Goal: Task Accomplishment & Management: Complete application form

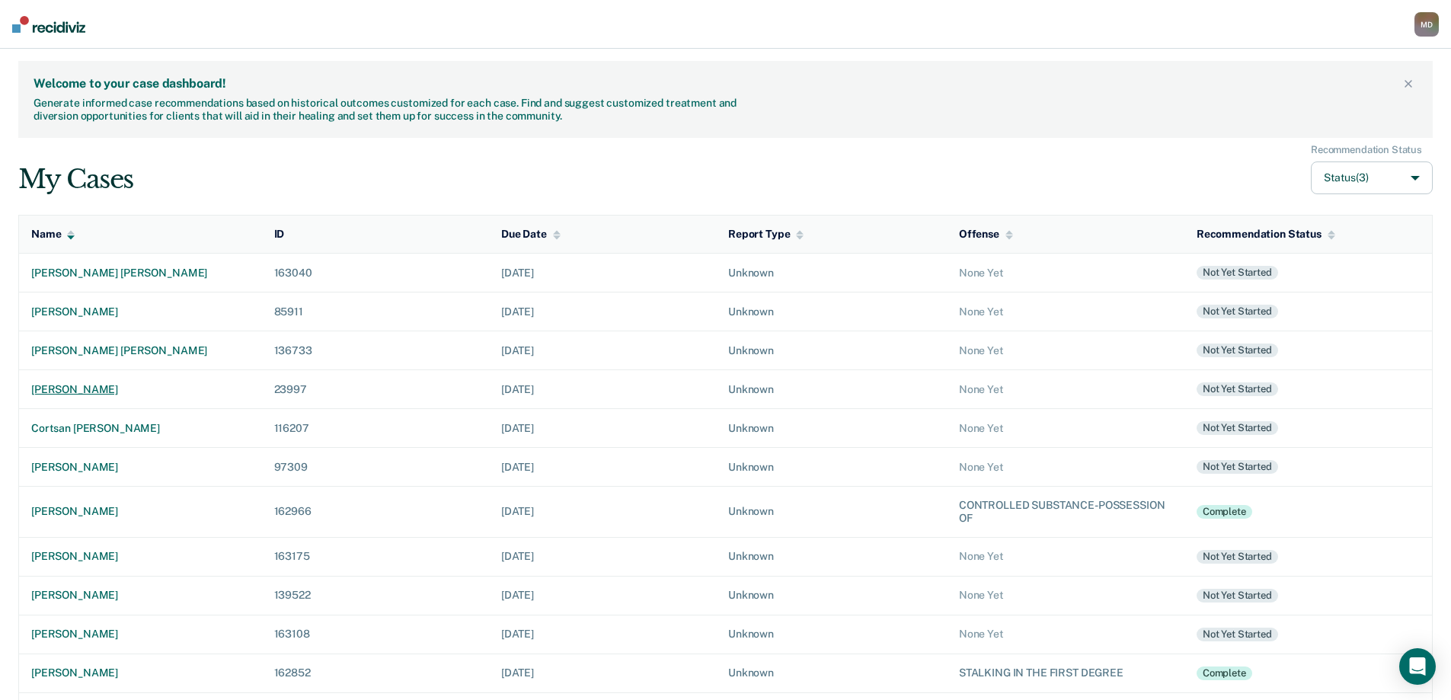
click at [127, 391] on div "[PERSON_NAME]" at bounding box center [140, 389] width 219 height 13
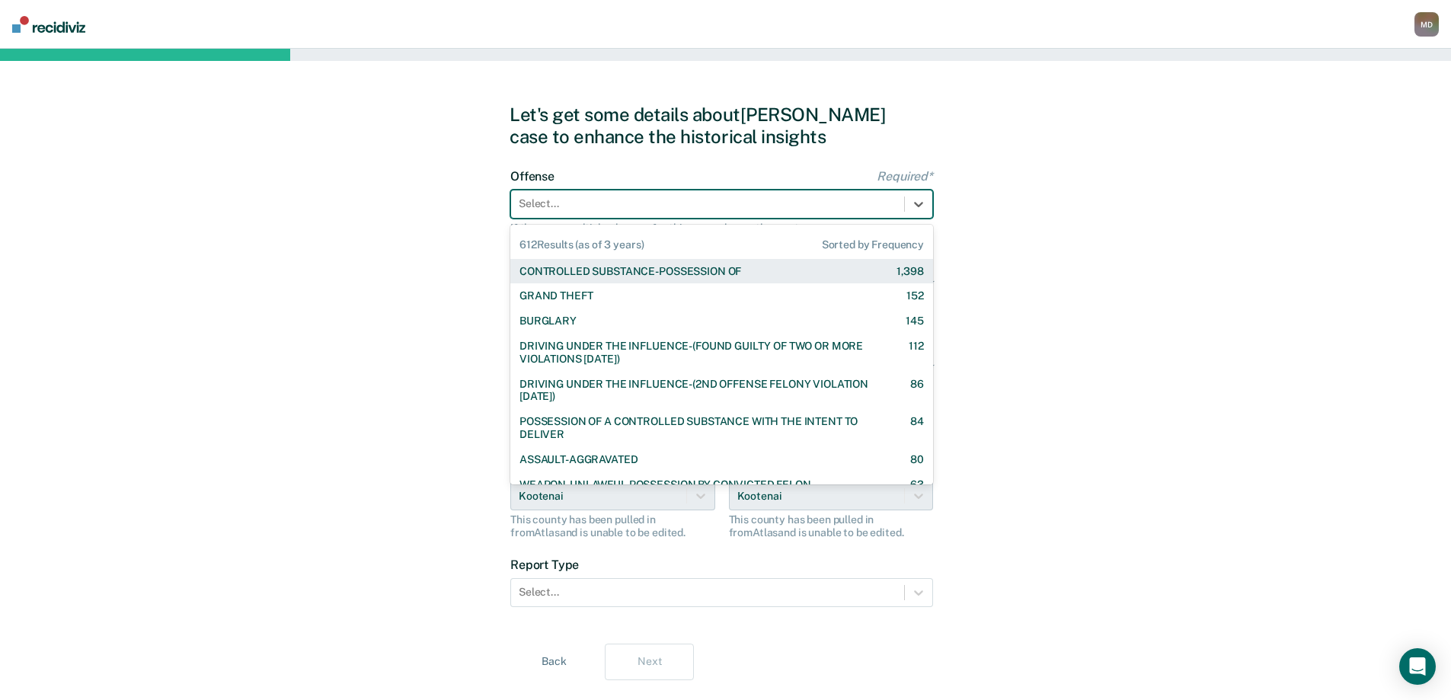
click at [621, 201] on div at bounding box center [708, 204] width 378 height 16
click at [621, 270] on div "CONTROLLED SUBSTANCE-POSSESSION OF" at bounding box center [630, 271] width 222 height 13
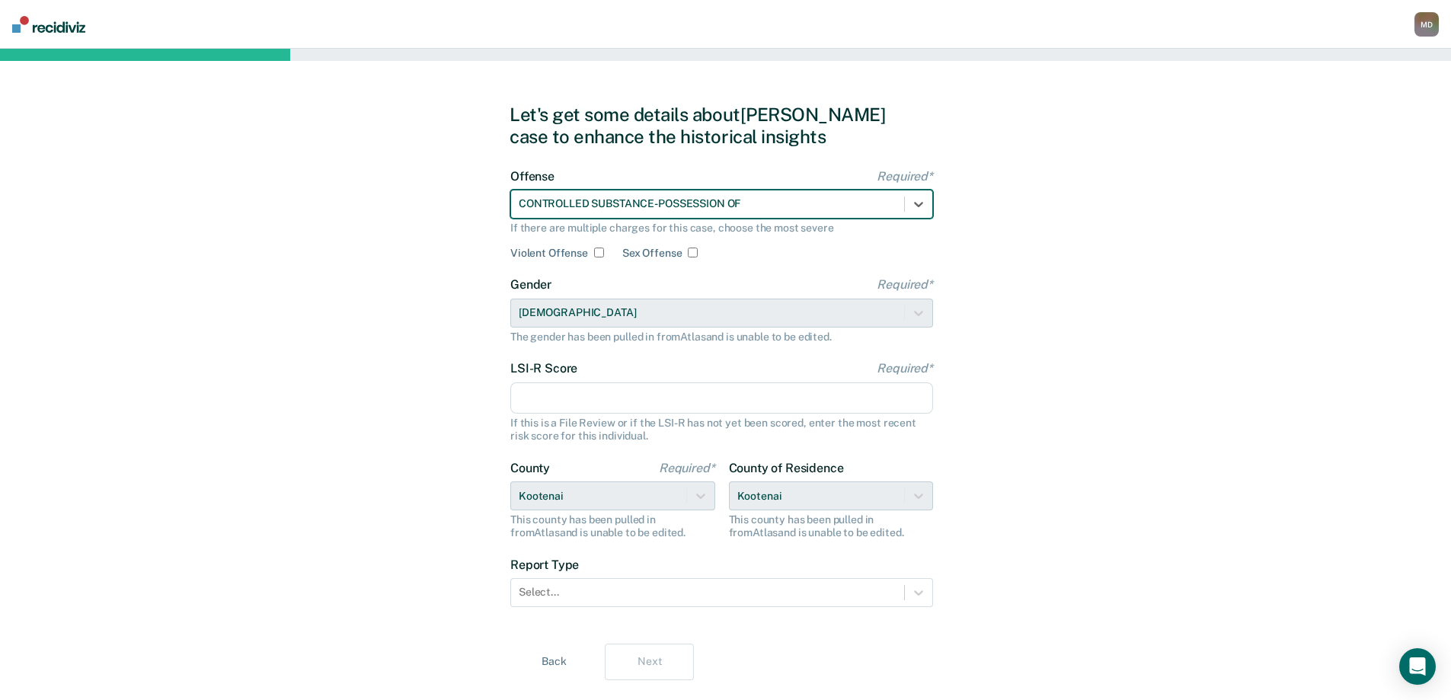
click at [600, 403] on input "LSI-R Score Required*" at bounding box center [721, 398] width 423 height 32
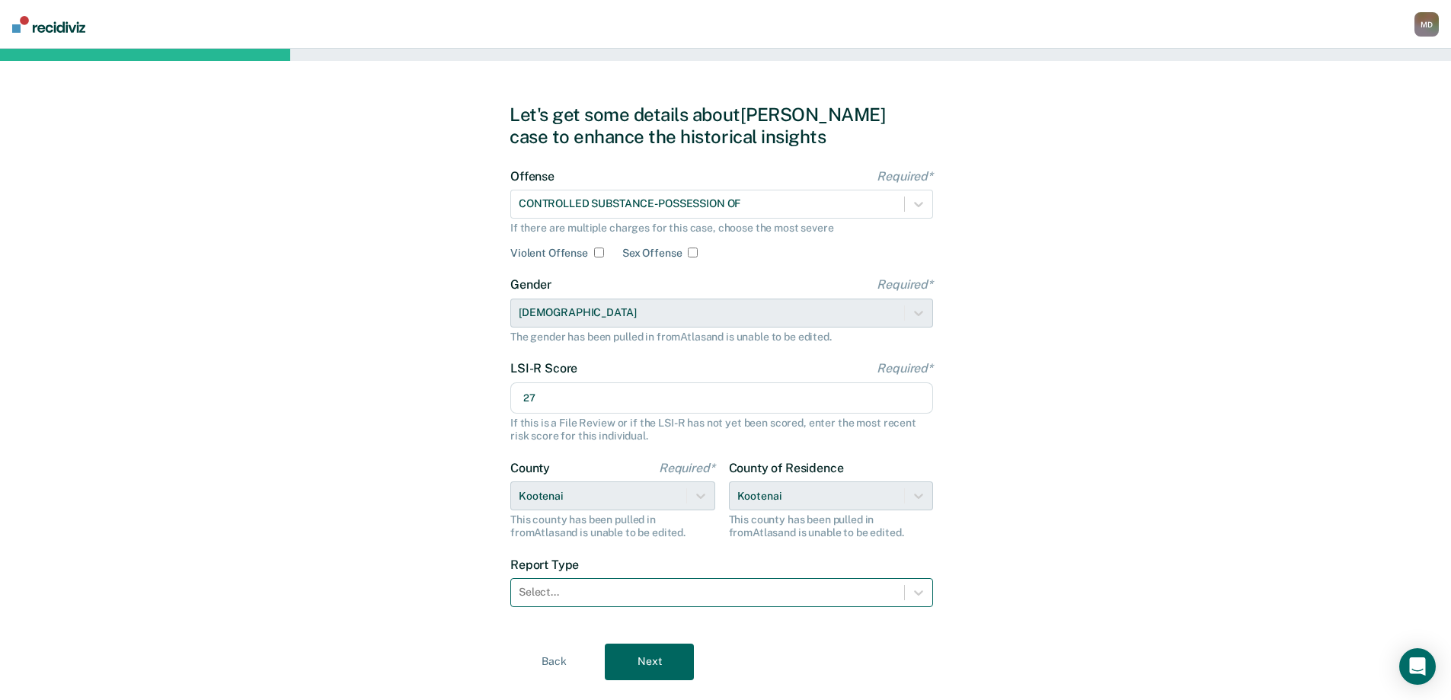
type input "27"
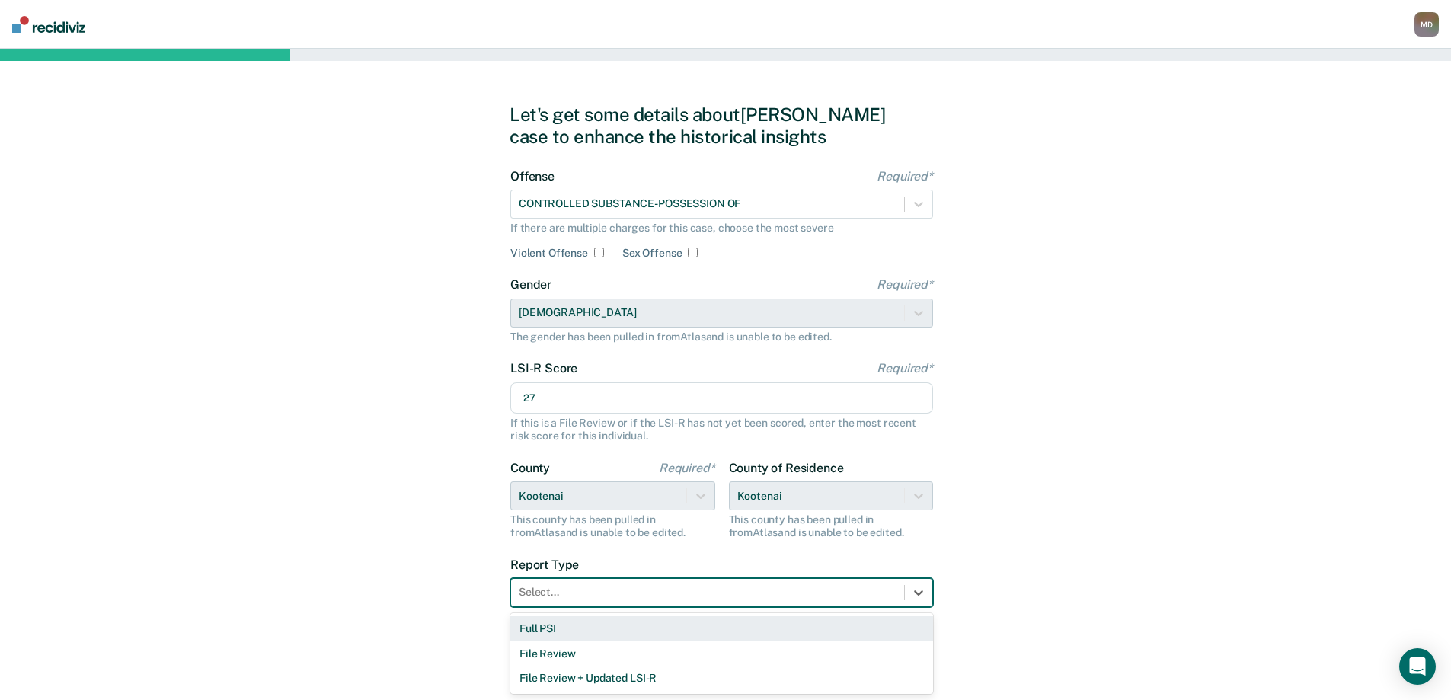
click at [588, 597] on div at bounding box center [708, 592] width 378 height 16
click at [540, 633] on div "Full PSI" at bounding box center [721, 628] width 423 height 25
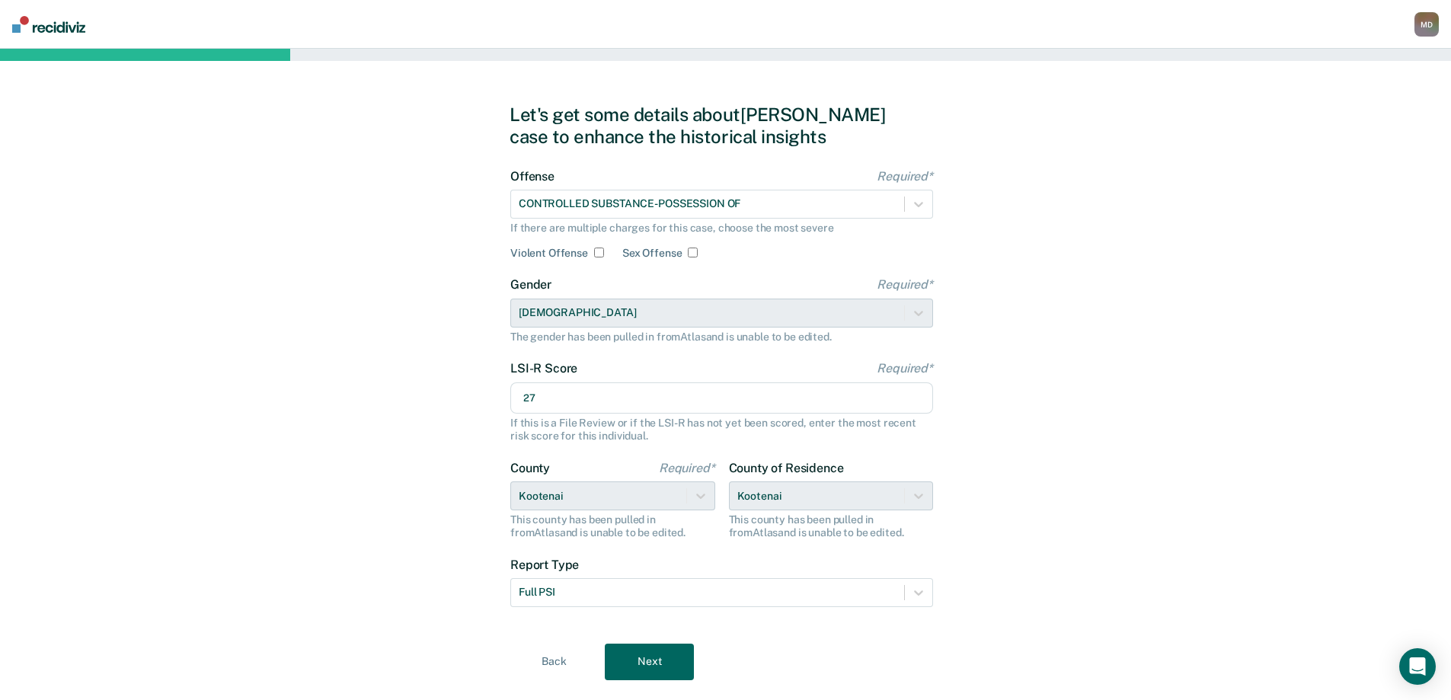
click at [646, 663] on button "Next" at bounding box center [649, 661] width 89 height 37
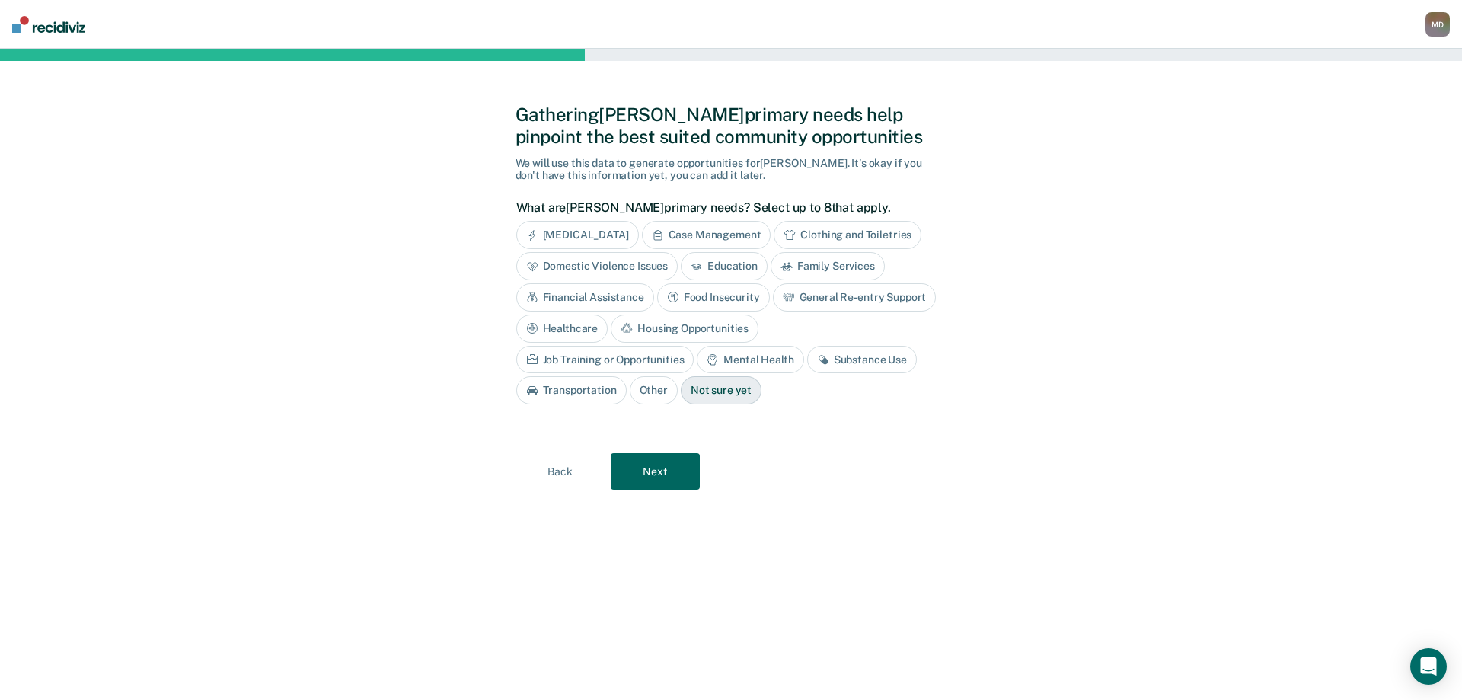
click at [715, 237] on div "Case Management" at bounding box center [706, 235] width 129 height 28
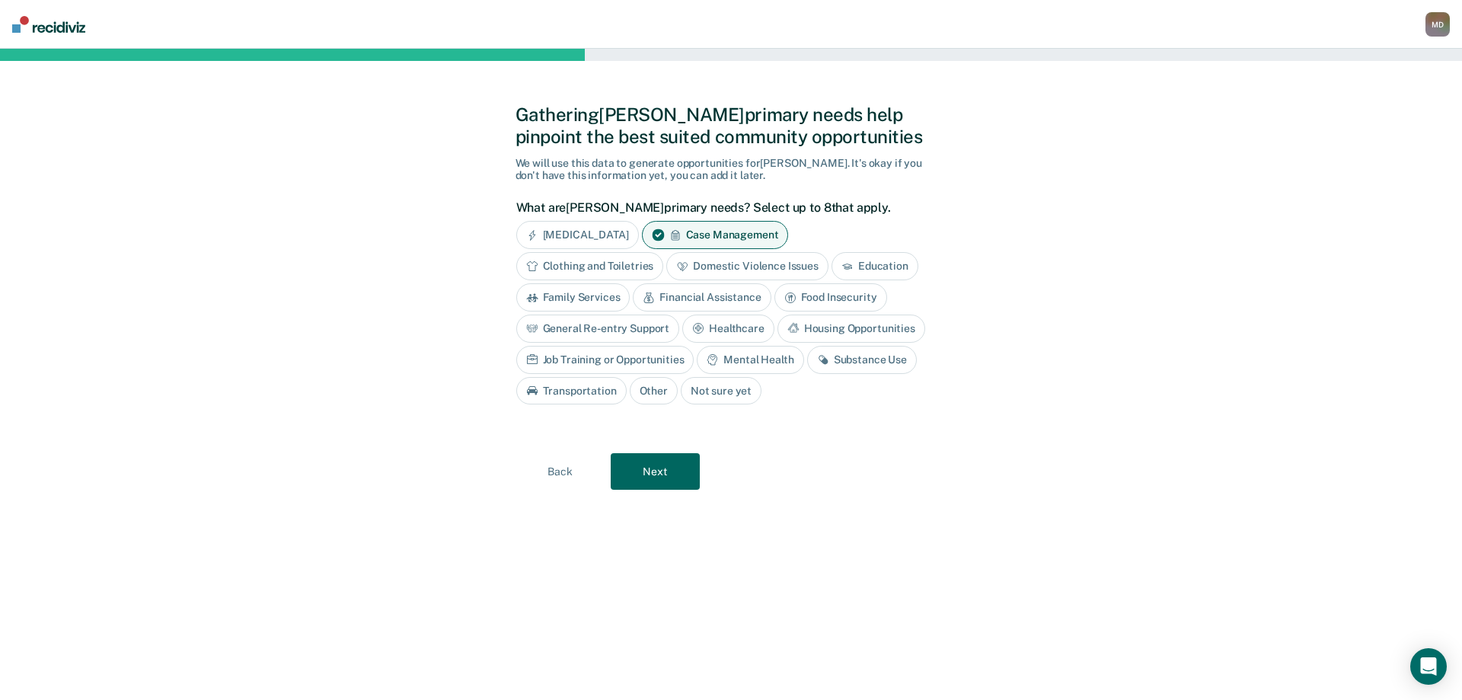
click at [739, 270] on div "Domestic Violence Issues" at bounding box center [747, 266] width 162 height 28
click at [686, 298] on div "Financial Assistance" at bounding box center [702, 297] width 138 height 28
click at [850, 295] on div "Food Insecurity" at bounding box center [848, 297] width 113 height 28
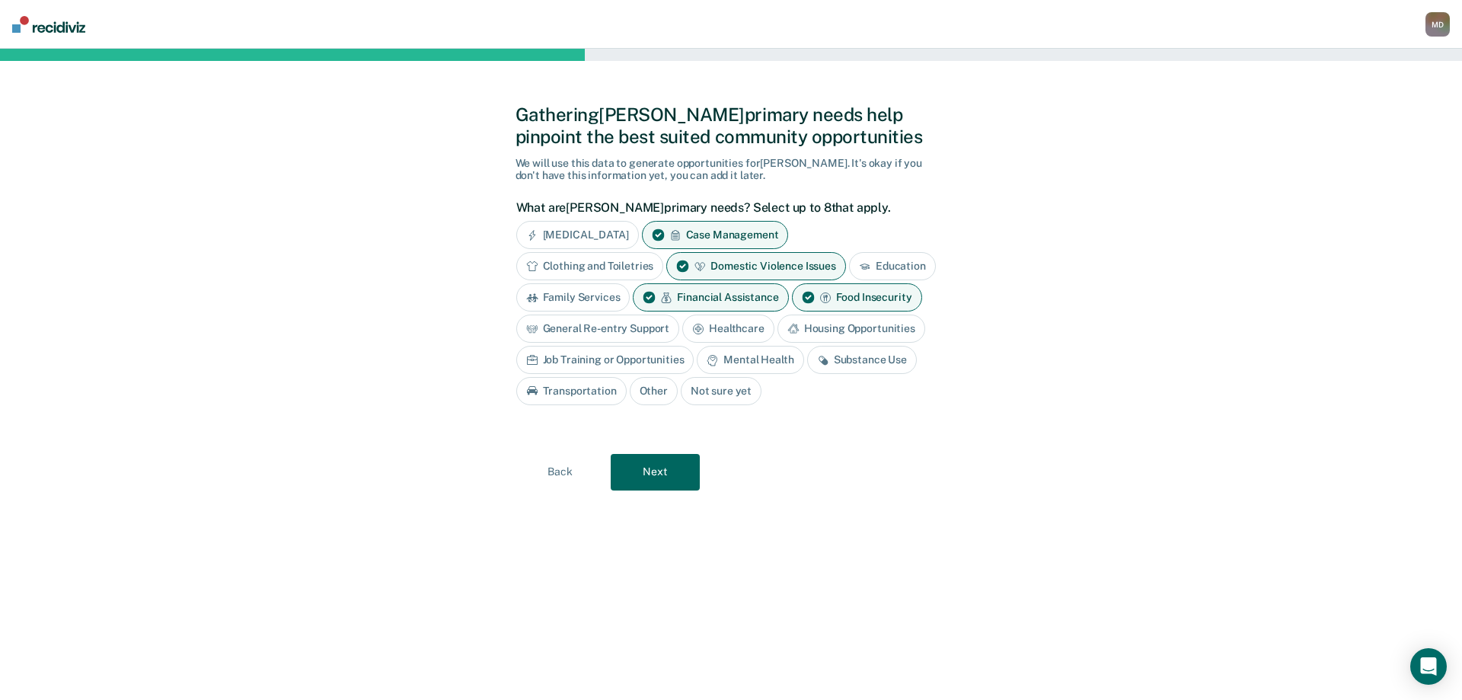
click at [619, 323] on div "General Re-entry Support" at bounding box center [598, 328] width 164 height 28
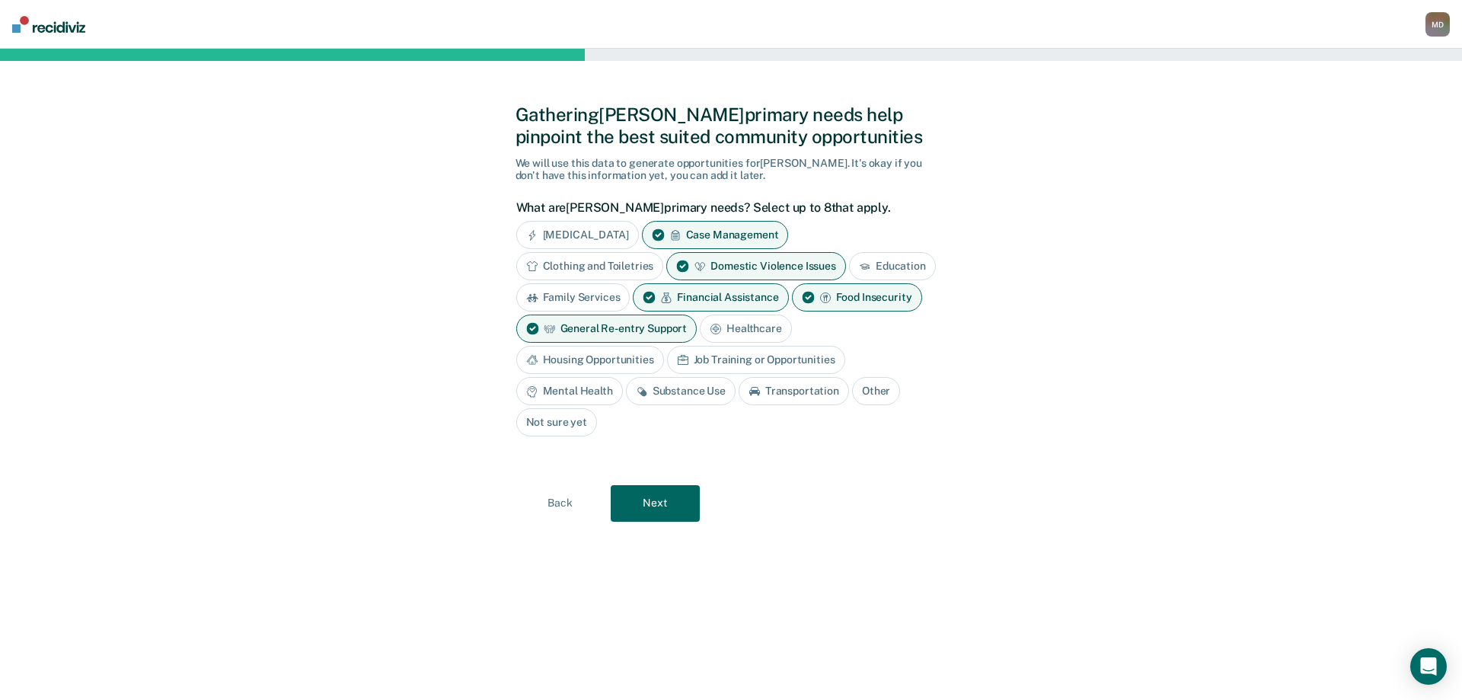
click at [620, 325] on div "General Re-entry Support" at bounding box center [606, 328] width 181 height 28
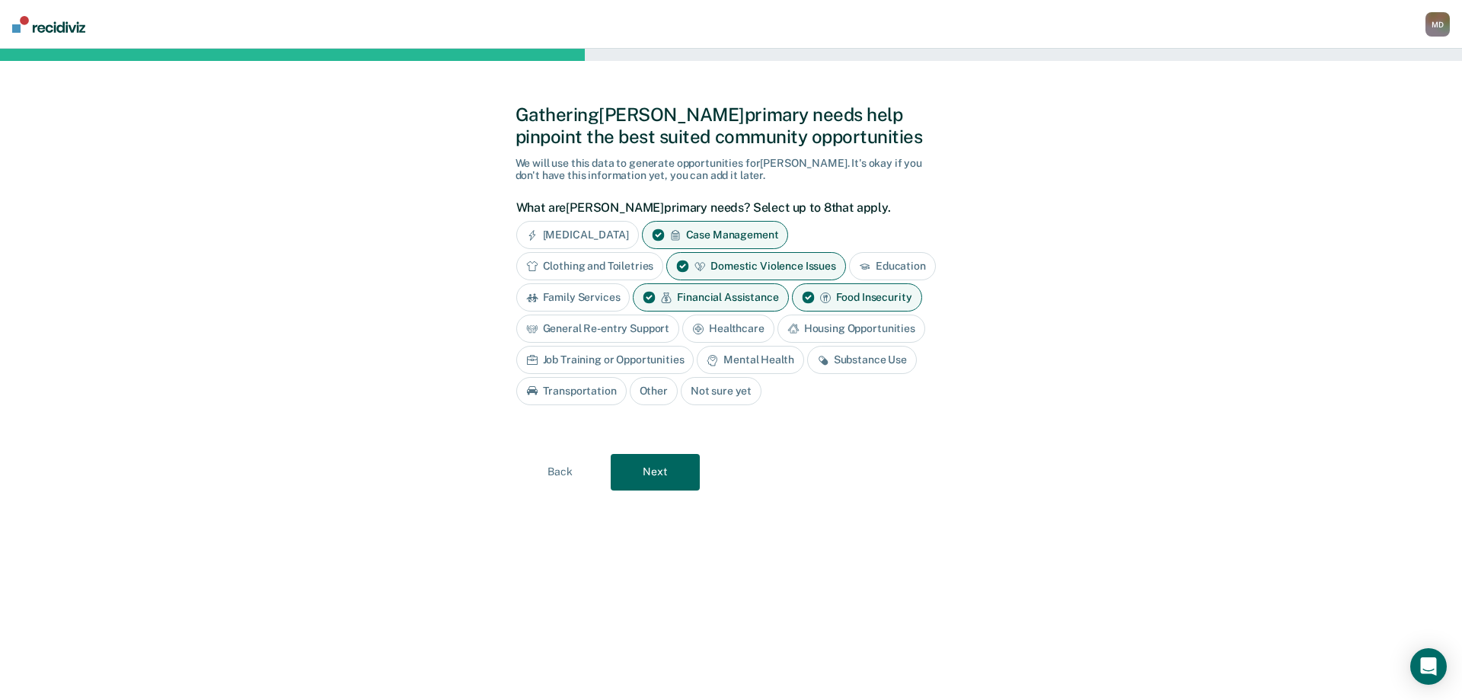
click at [864, 327] on div "Housing Opportunities" at bounding box center [851, 328] width 148 height 28
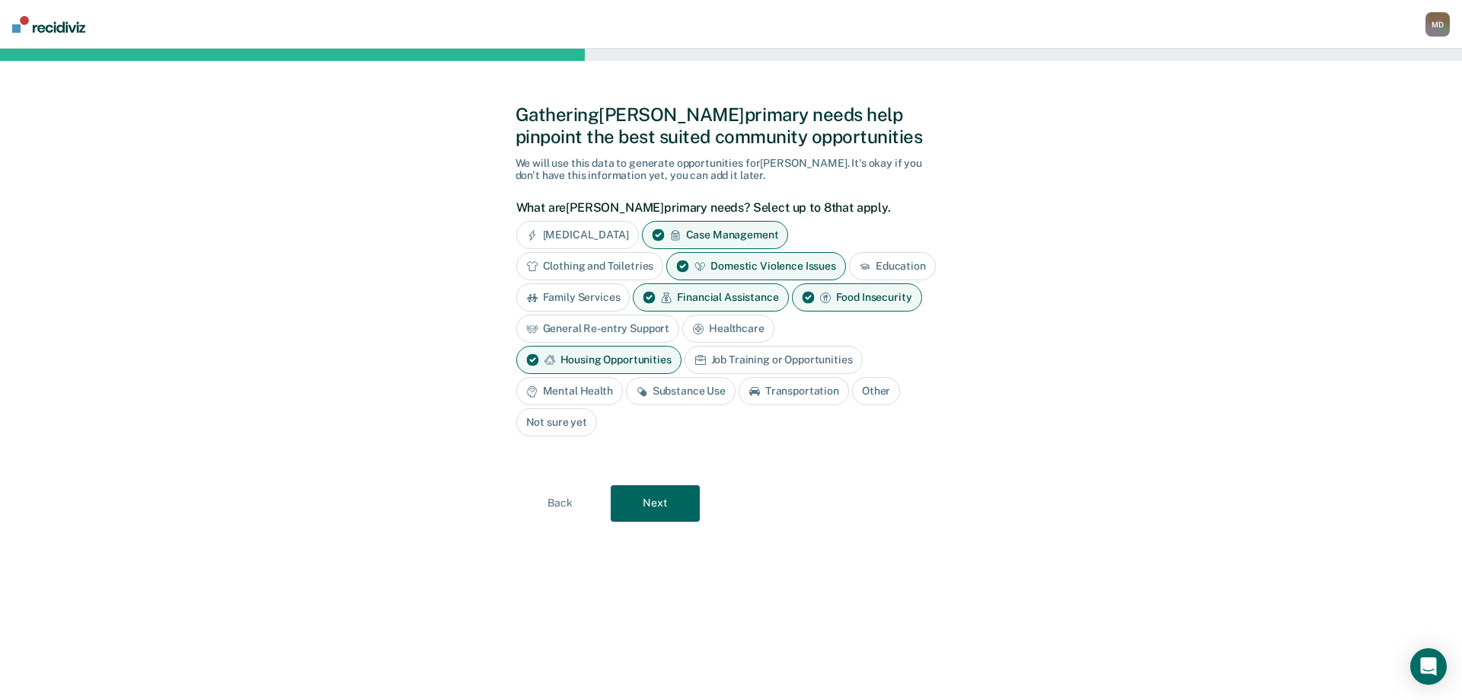
click at [692, 383] on div "Substance Use" at bounding box center [681, 391] width 110 height 28
click at [656, 506] on button "Next" at bounding box center [655, 503] width 89 height 37
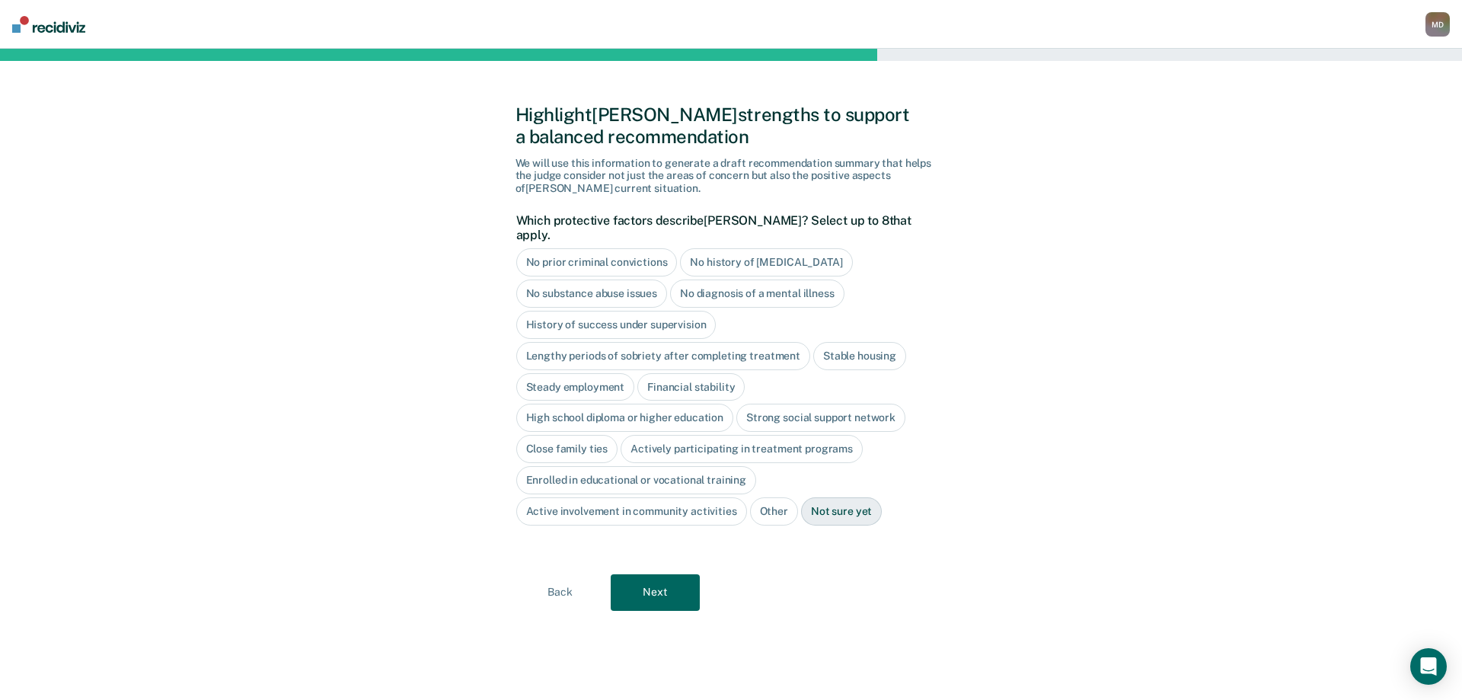
click at [608, 311] on div "History of success under supervision" at bounding box center [616, 325] width 200 height 28
click at [598, 404] on div "High school diploma or higher education" at bounding box center [625, 418] width 218 height 28
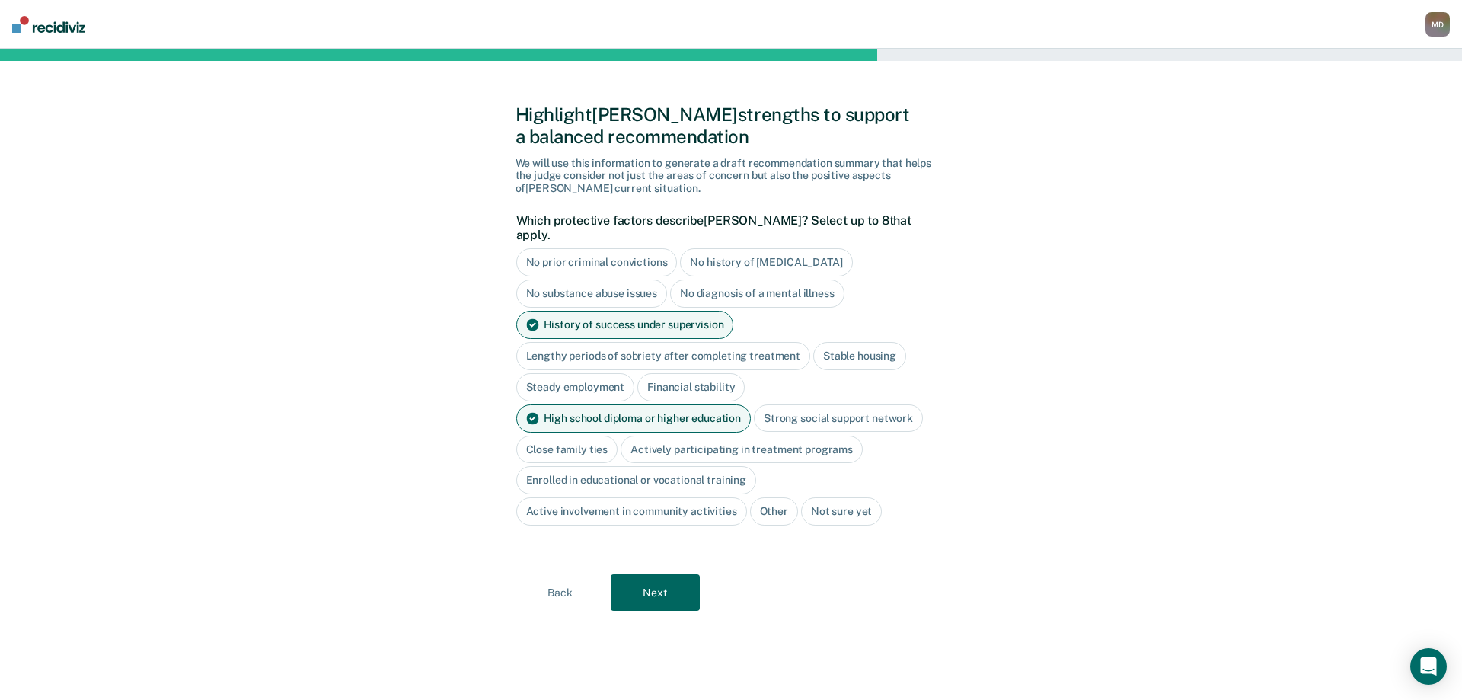
click at [640, 497] on div "Active involvement in community activities" at bounding box center [631, 511] width 231 height 28
click at [658, 574] on button "Next" at bounding box center [655, 592] width 89 height 37
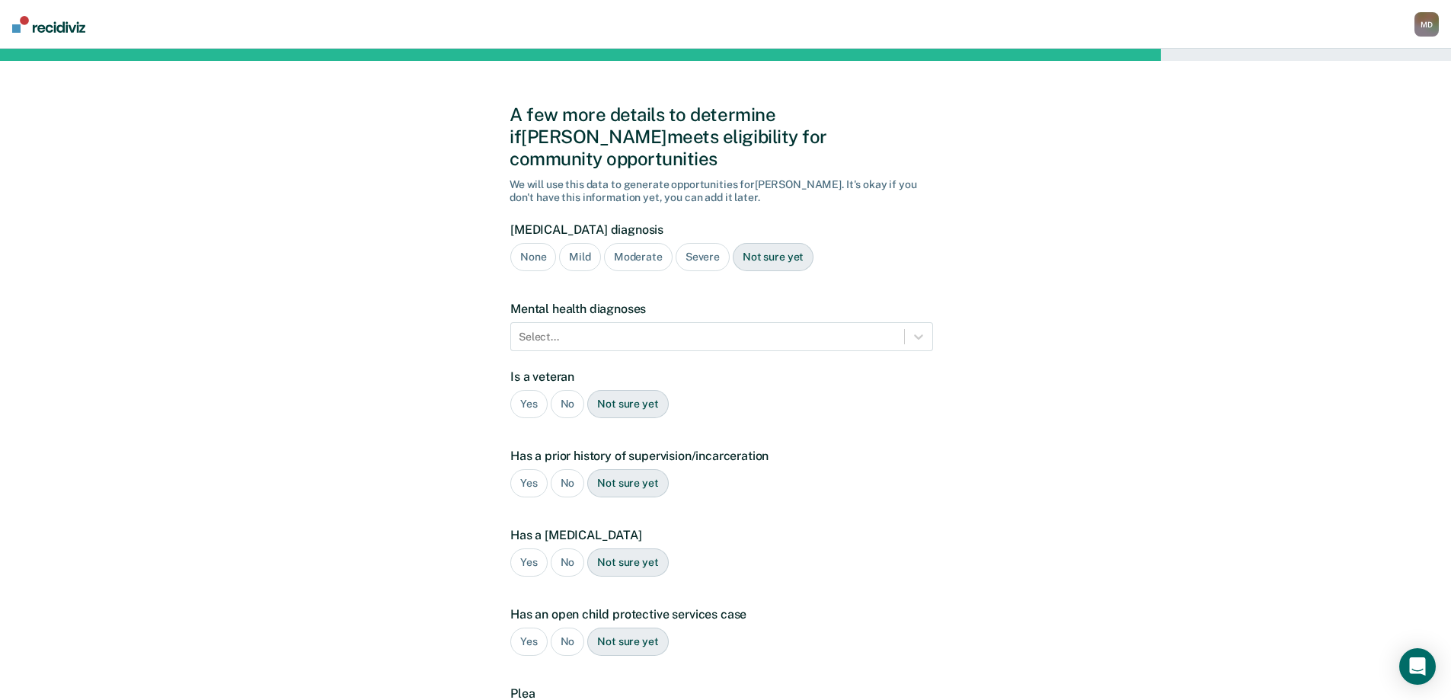
click at [697, 243] on div "Severe" at bounding box center [702, 257] width 54 height 28
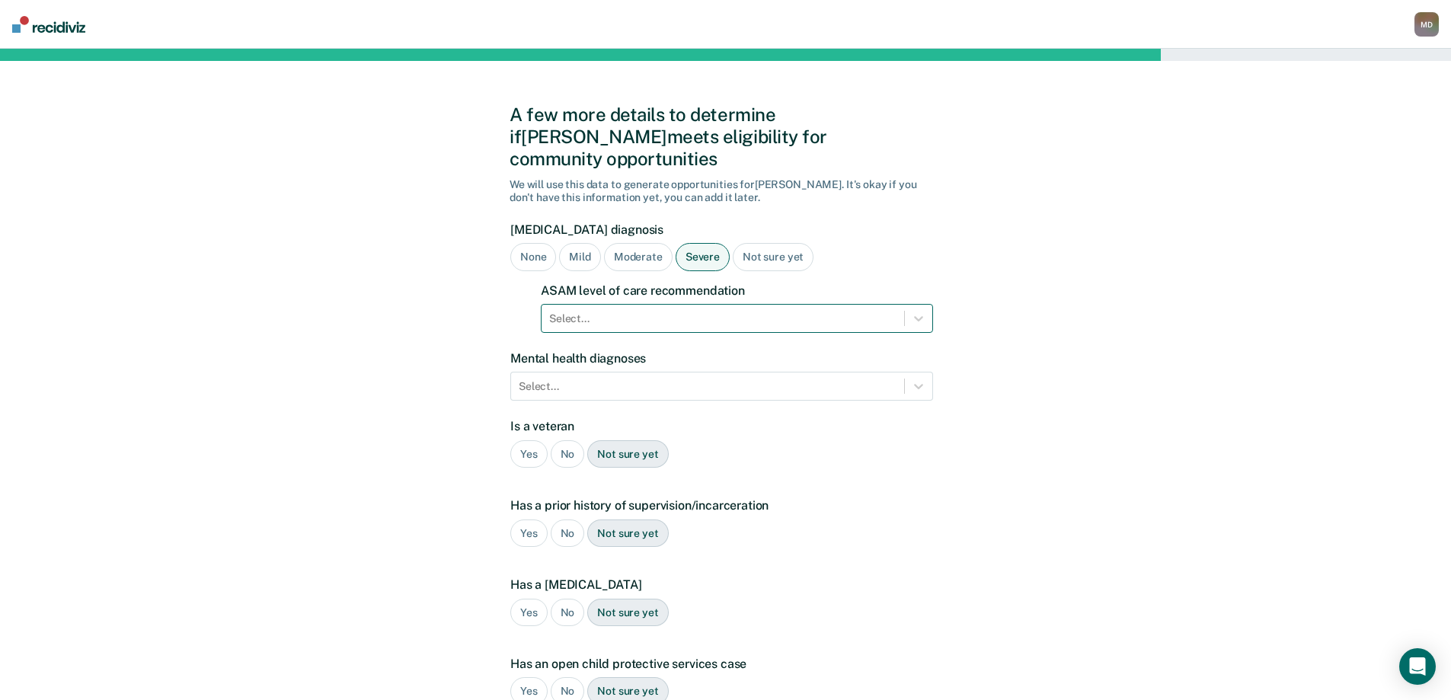
click at [589, 311] on div at bounding box center [722, 319] width 347 height 16
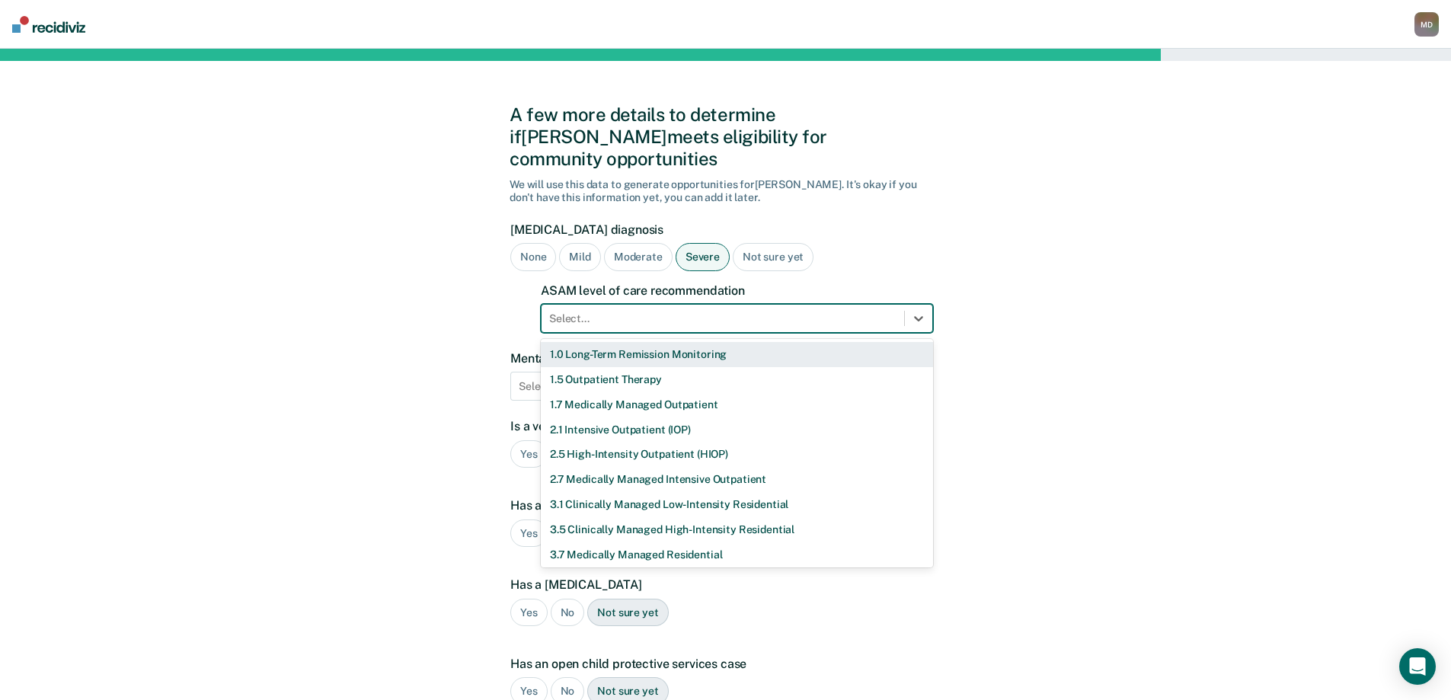
click at [588, 342] on div "1.0 Long-Term Remission Monitoring" at bounding box center [737, 354] width 392 height 25
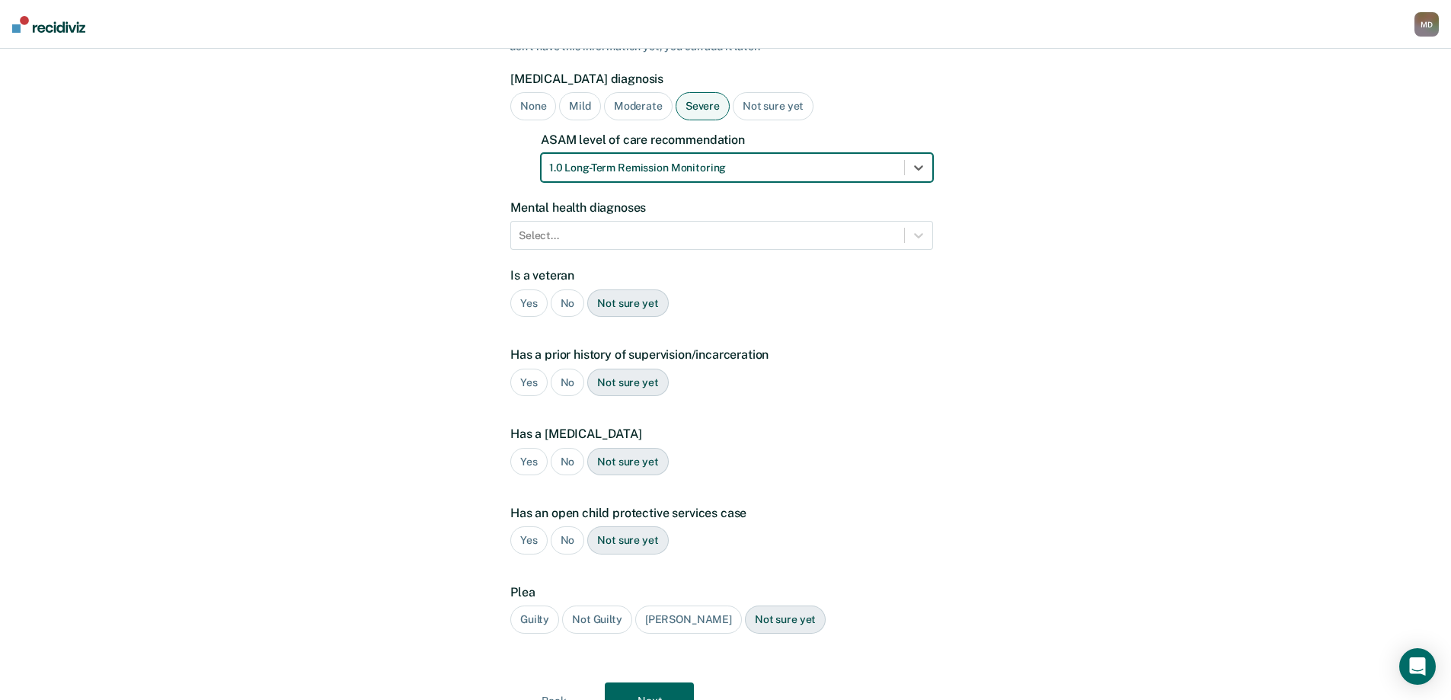
scroll to position [152, 0]
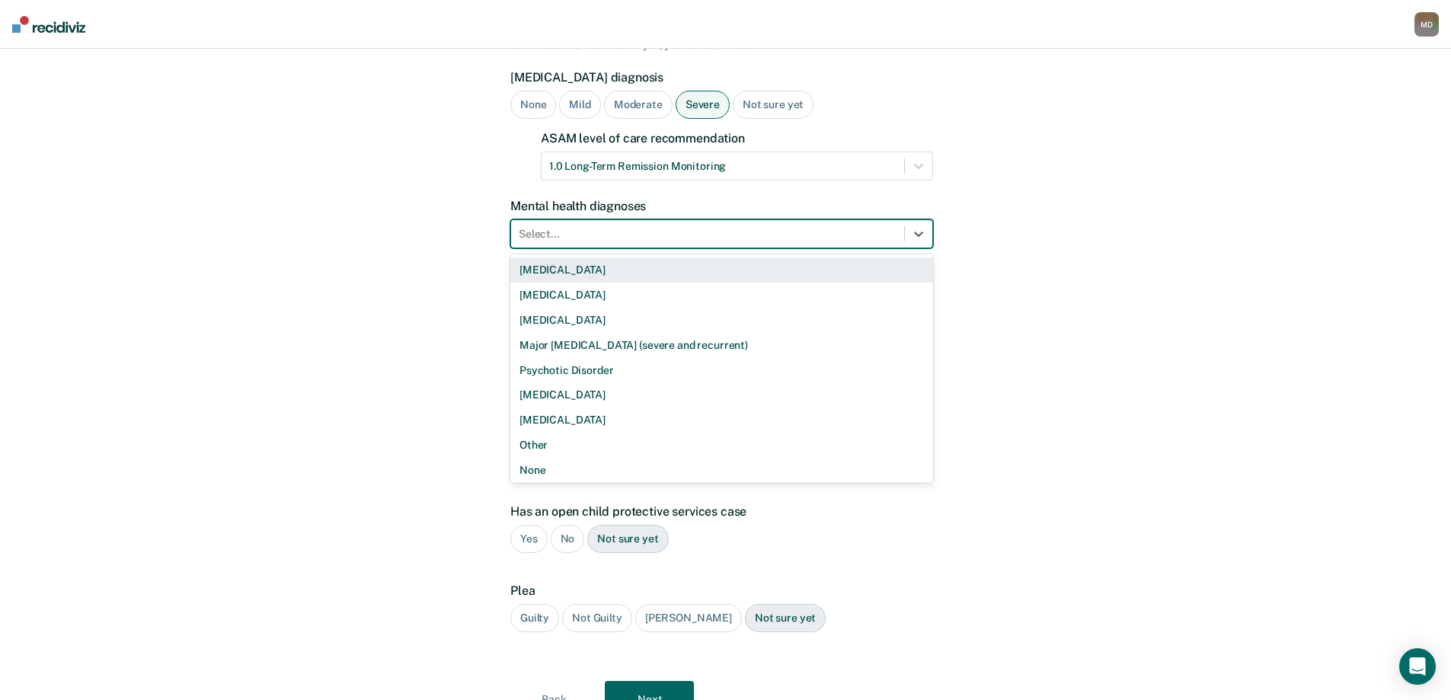
click at [630, 226] on div at bounding box center [708, 234] width 378 height 16
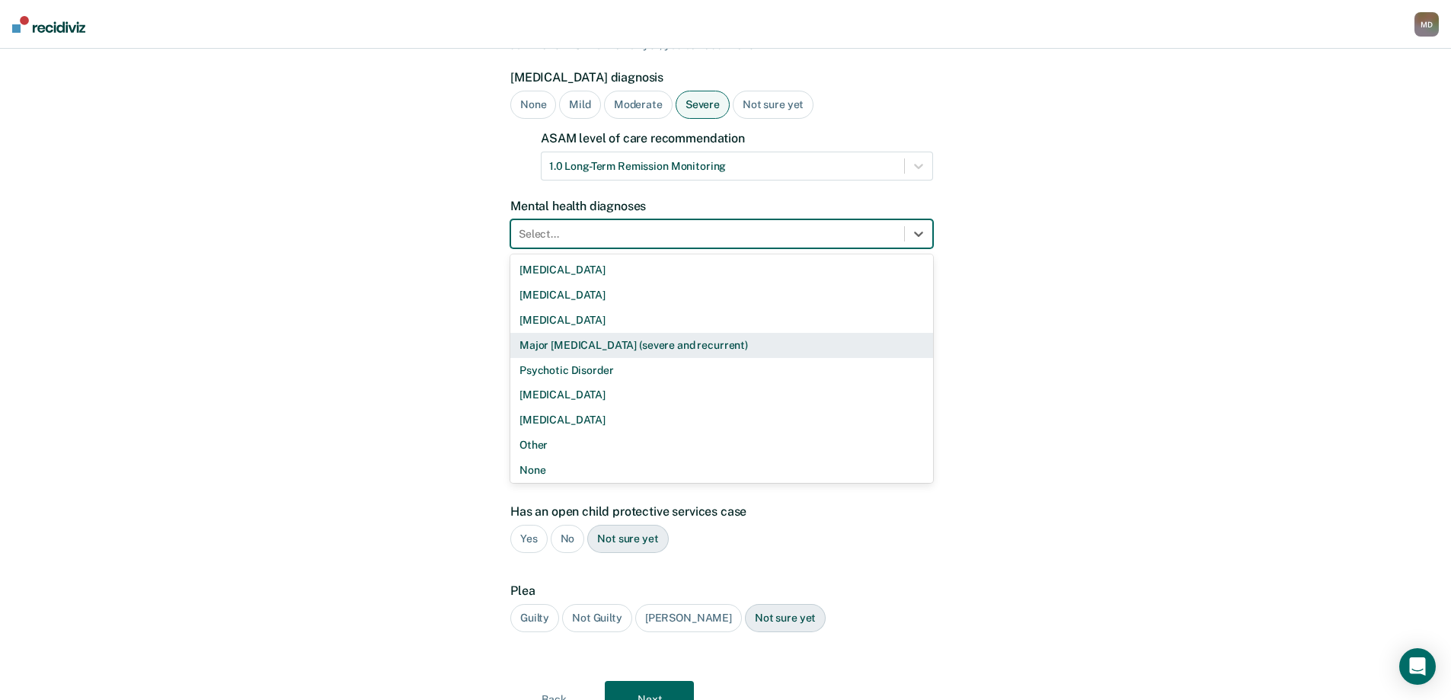
click at [594, 333] on div "Major [MEDICAL_DATA] (severe and recurrent)" at bounding box center [721, 345] width 423 height 25
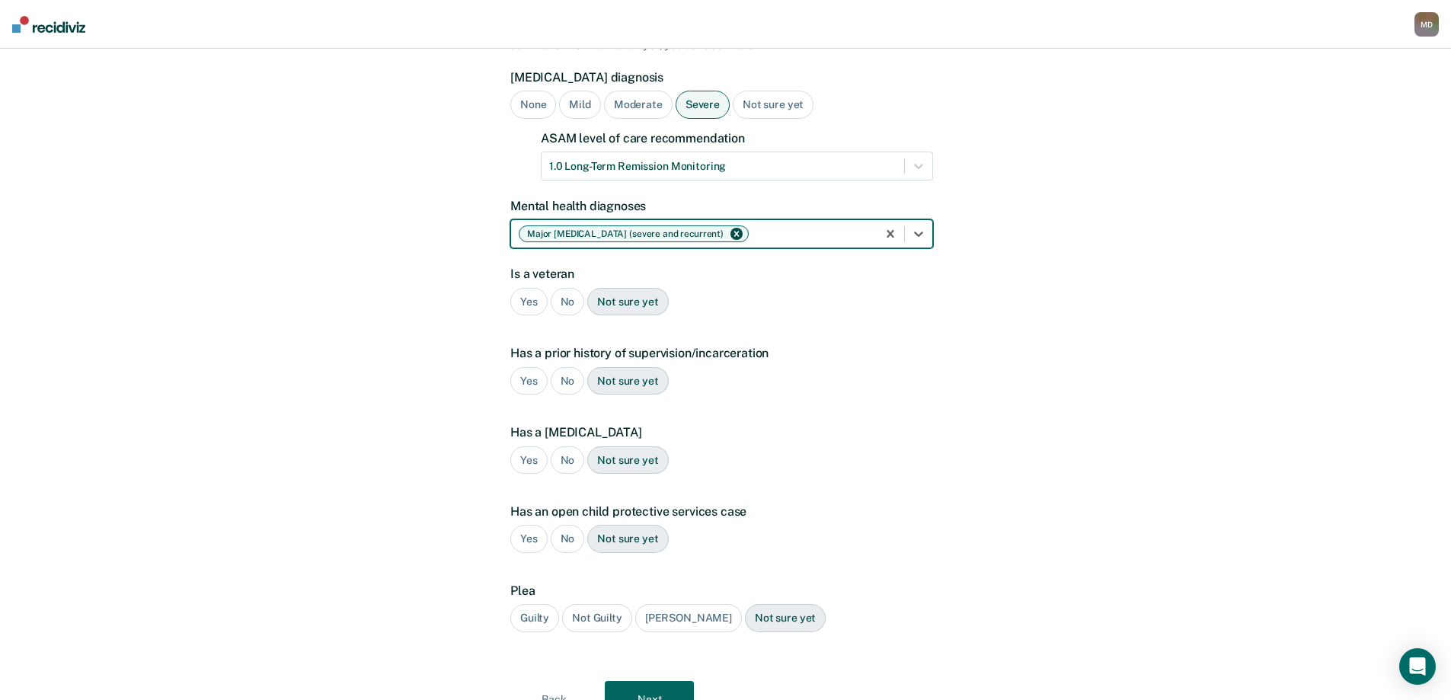
click at [562, 288] on div "No" at bounding box center [568, 302] width 34 height 28
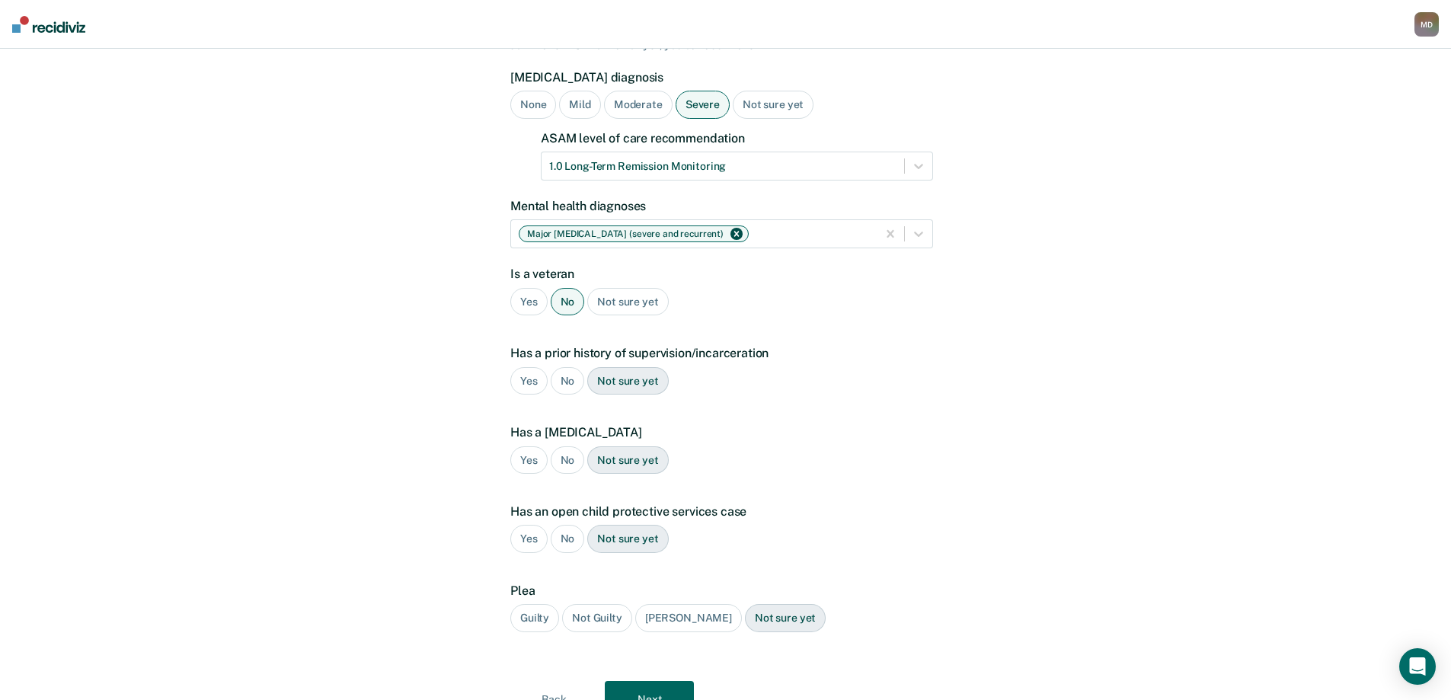
click at [522, 367] on div "Yes" at bounding box center [528, 381] width 37 height 28
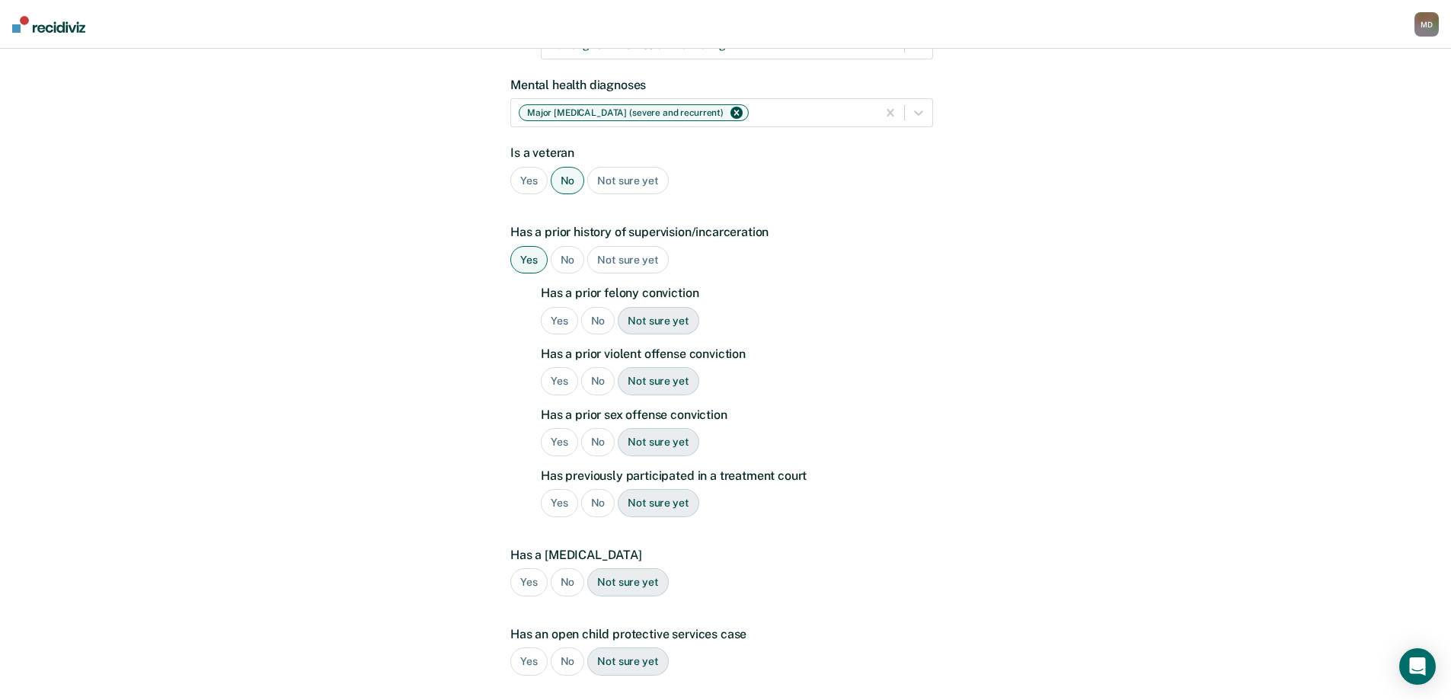
scroll to position [305, 0]
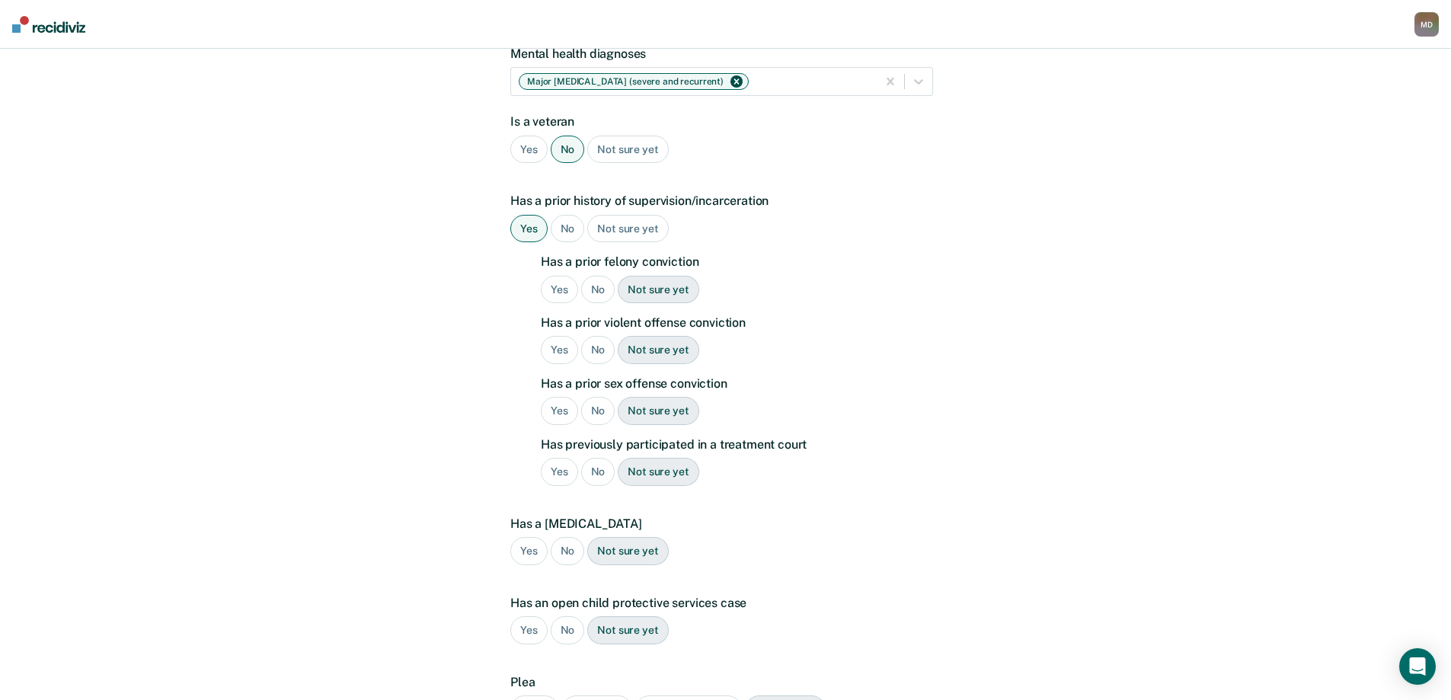
click at [551, 276] on div "Yes" at bounding box center [559, 290] width 37 height 28
click at [552, 336] on div "Yes" at bounding box center [559, 350] width 37 height 28
click at [599, 397] on div "No" at bounding box center [598, 411] width 34 height 28
click at [599, 458] on div "No" at bounding box center [598, 472] width 34 height 28
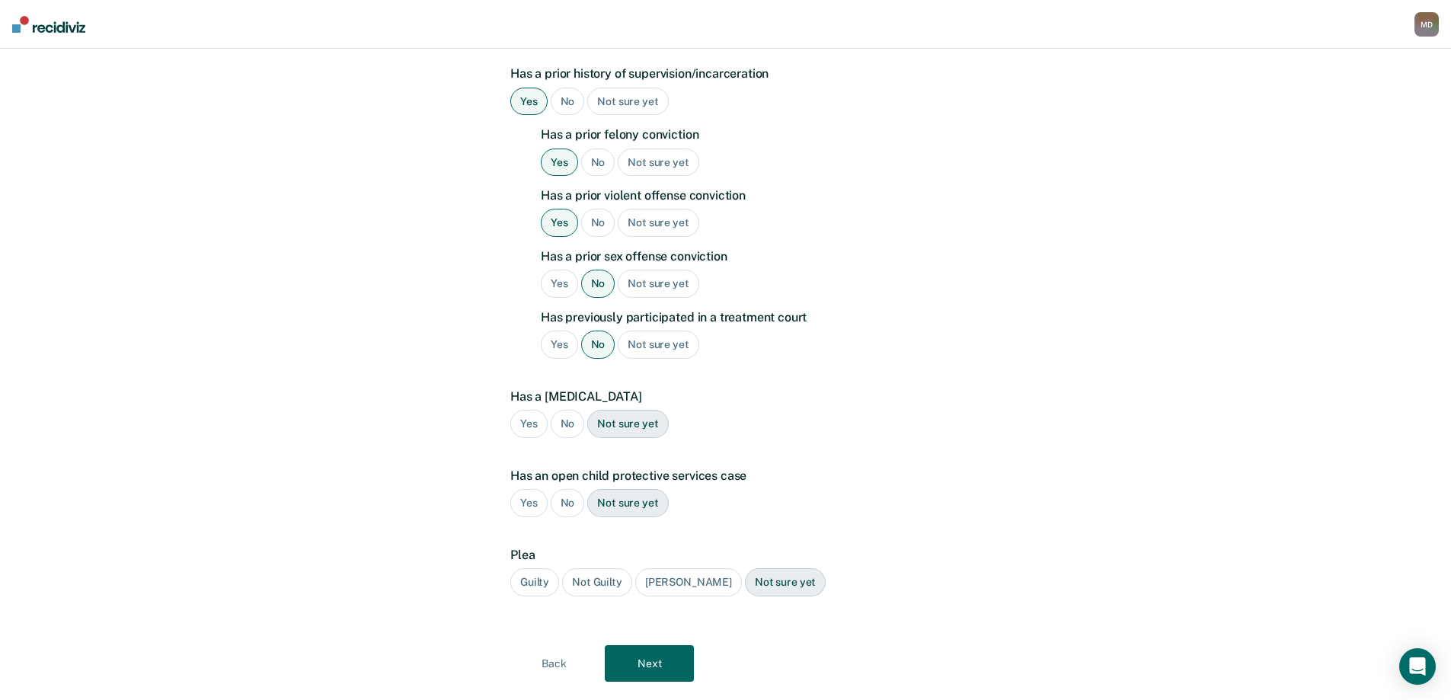
scroll to position [446, 0]
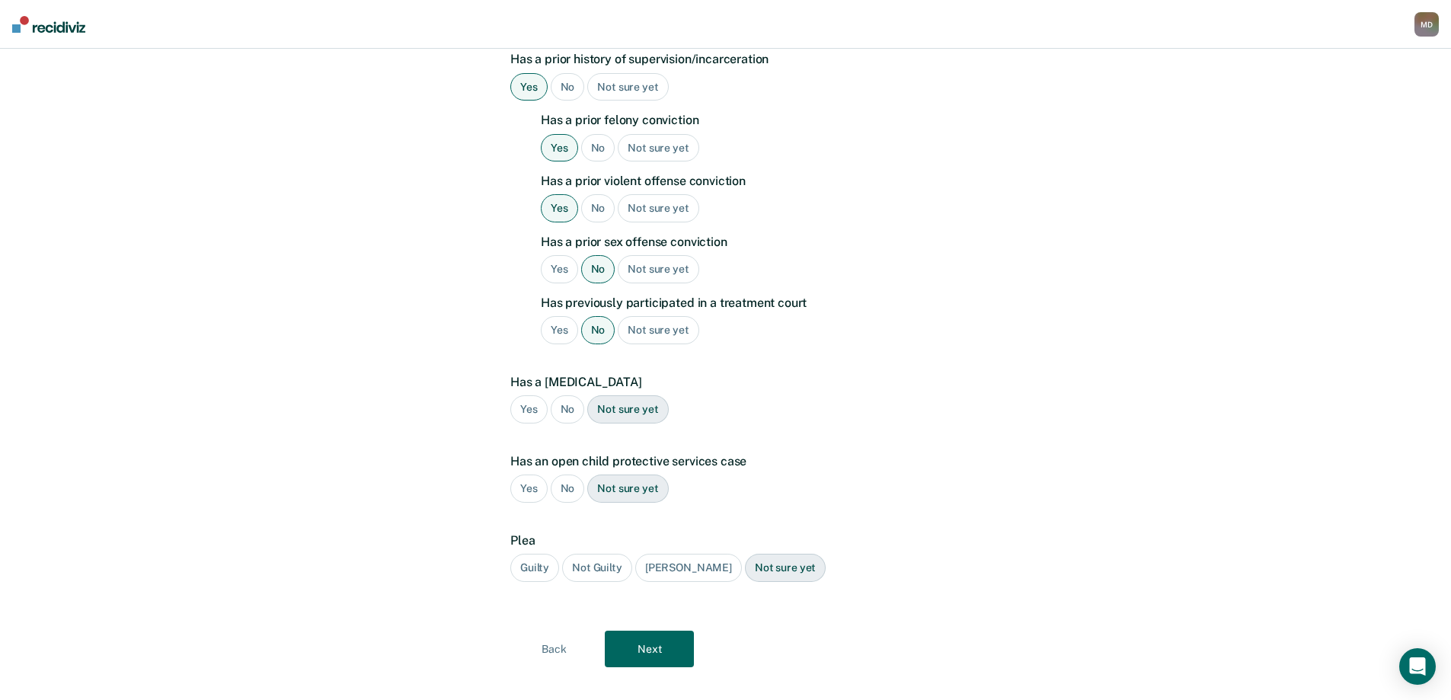
click at [568, 395] on div "No" at bounding box center [568, 409] width 34 height 28
click at [567, 474] on div "No" at bounding box center [568, 488] width 34 height 28
click at [540, 554] on div "Guilty" at bounding box center [534, 568] width 49 height 28
click at [650, 630] on button "Next" at bounding box center [649, 648] width 89 height 37
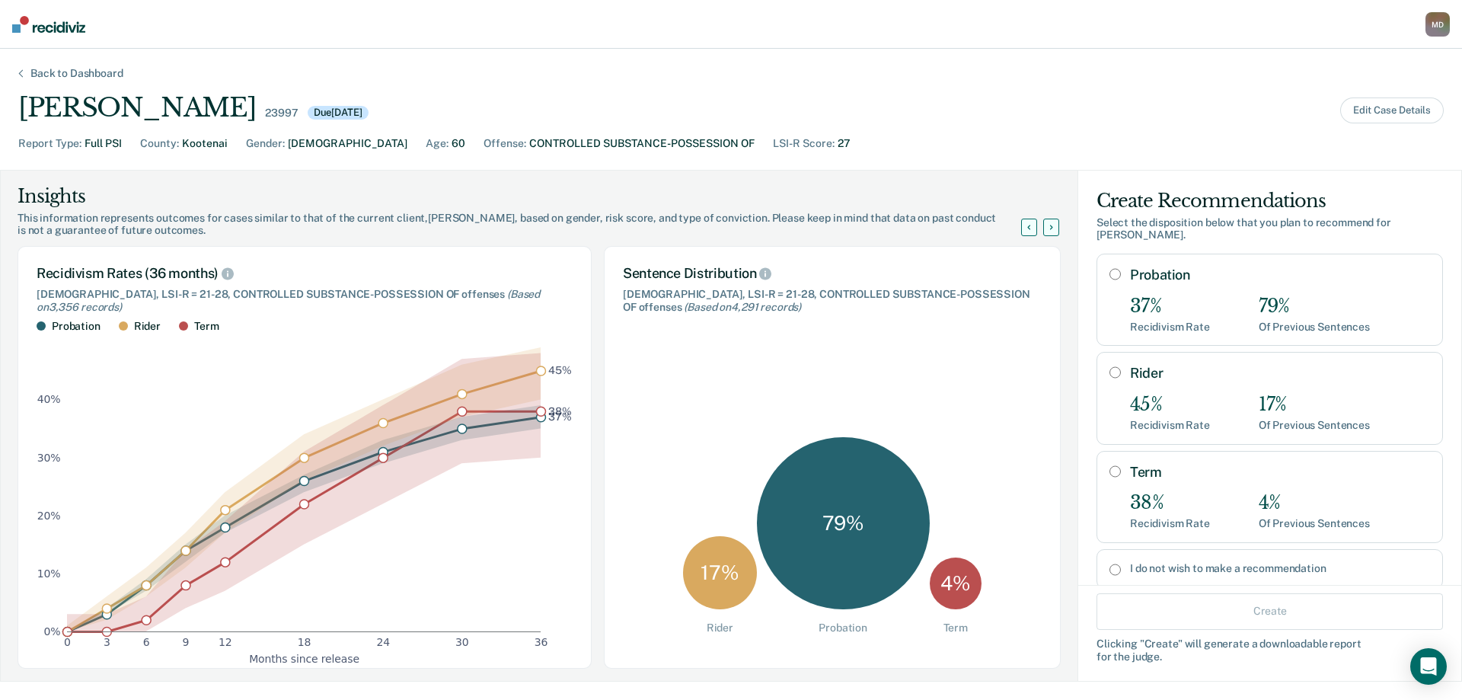
click at [1109, 268] on input "Probation" at bounding box center [1114, 274] width 11 height 12
radio input "true"
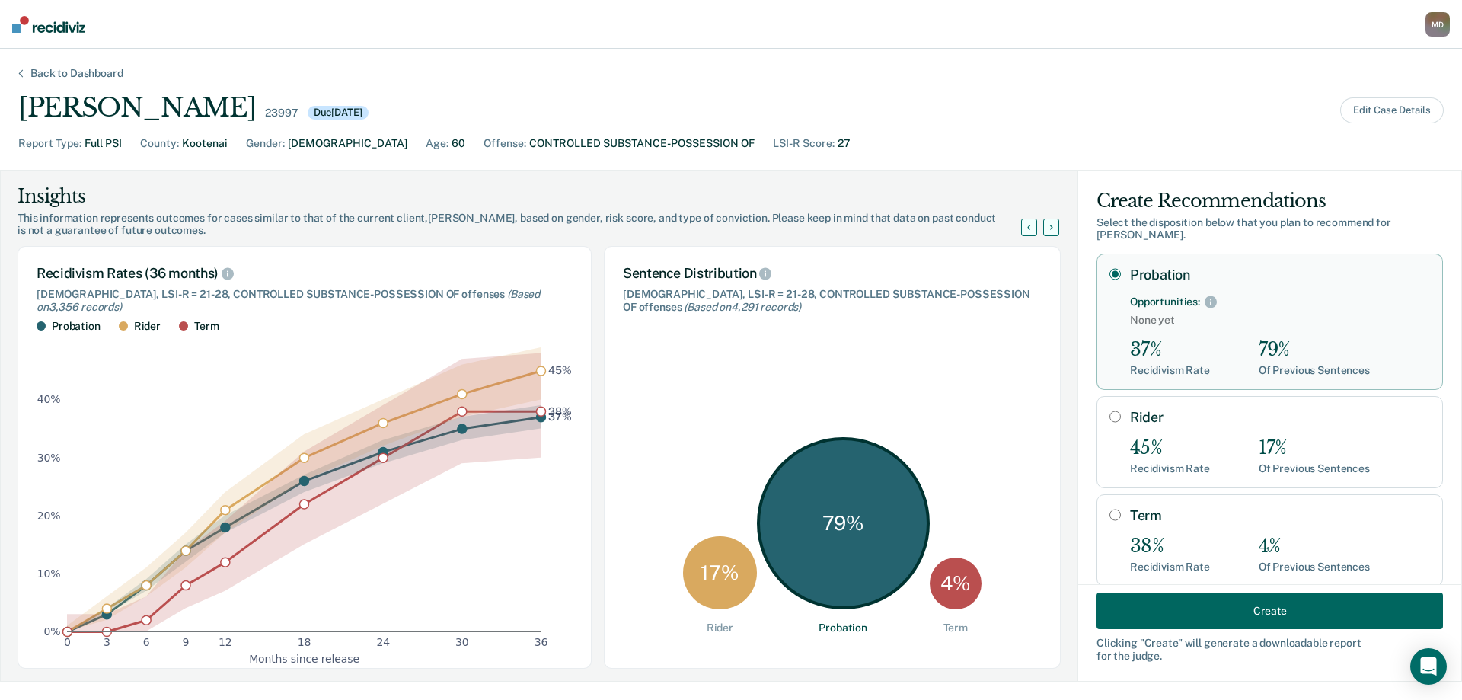
click at [1239, 614] on button "Create" at bounding box center [1269, 610] width 346 height 37
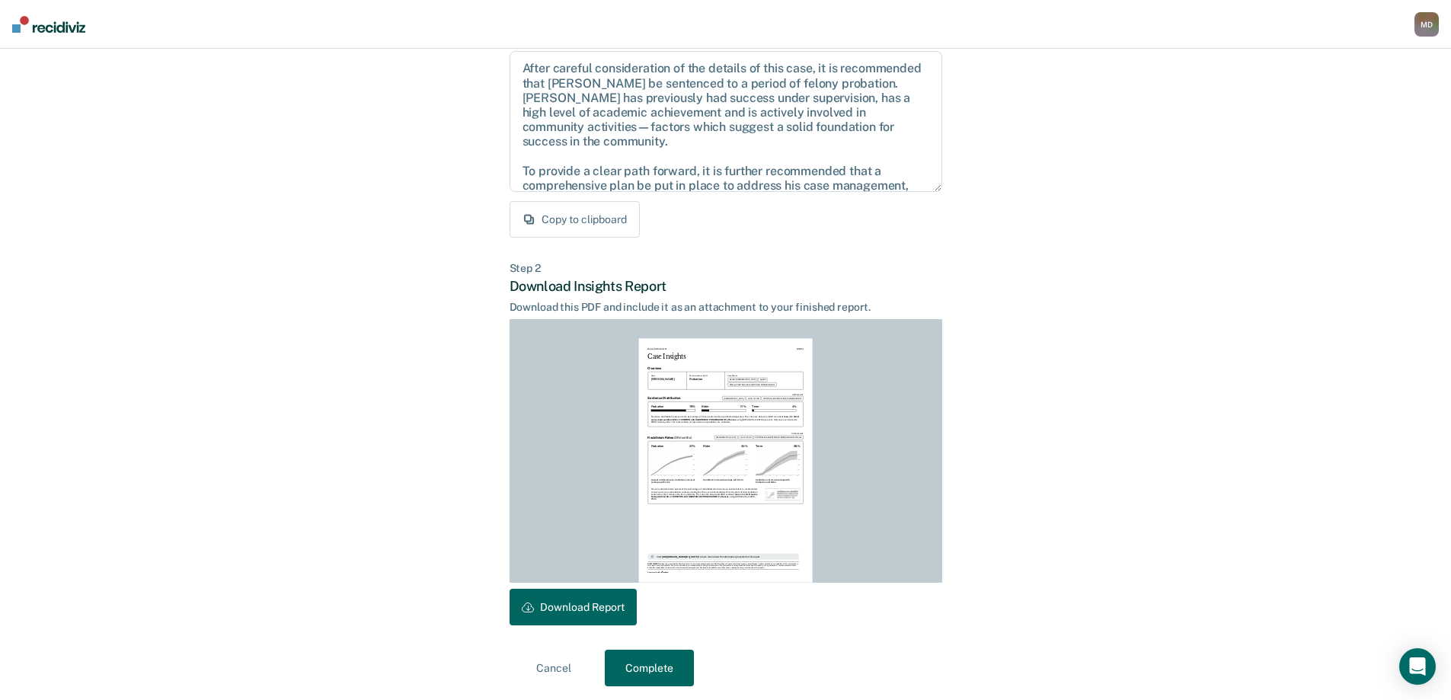
scroll to position [168, 0]
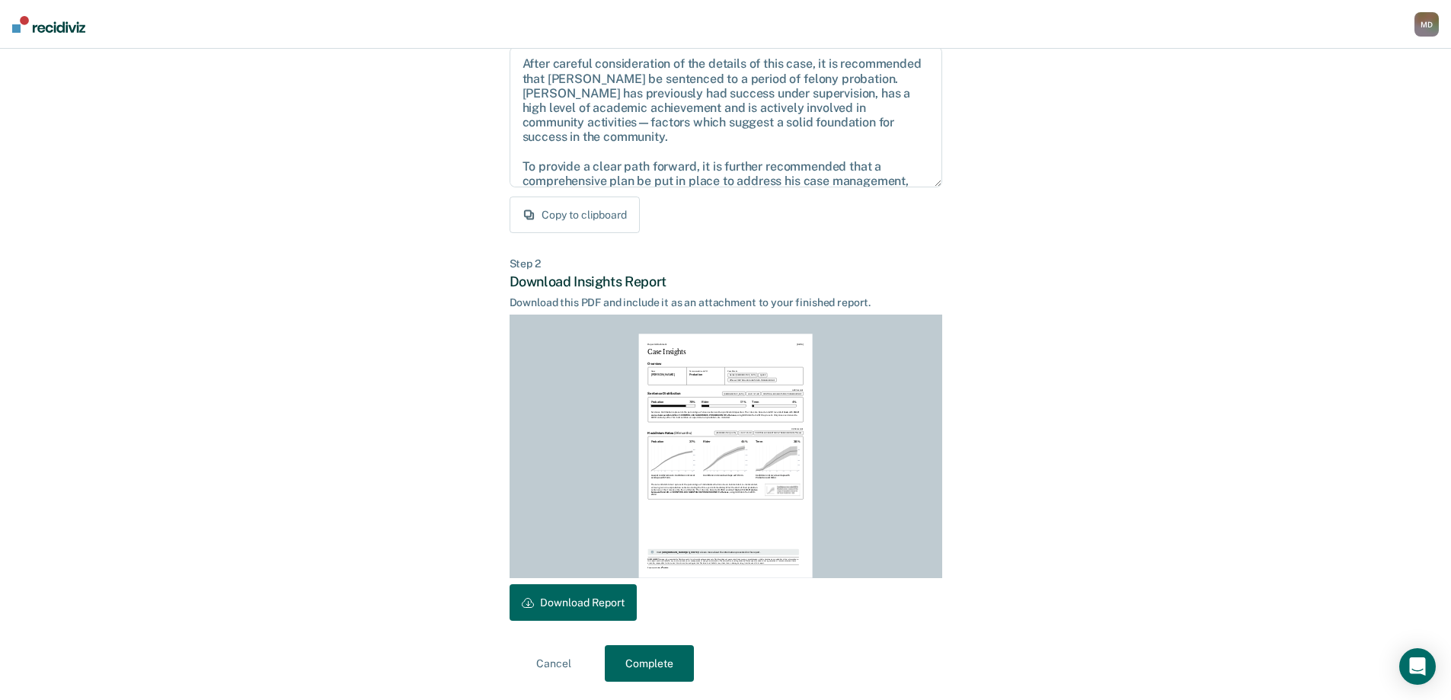
click at [652, 659] on button "Complete" at bounding box center [649, 663] width 89 height 37
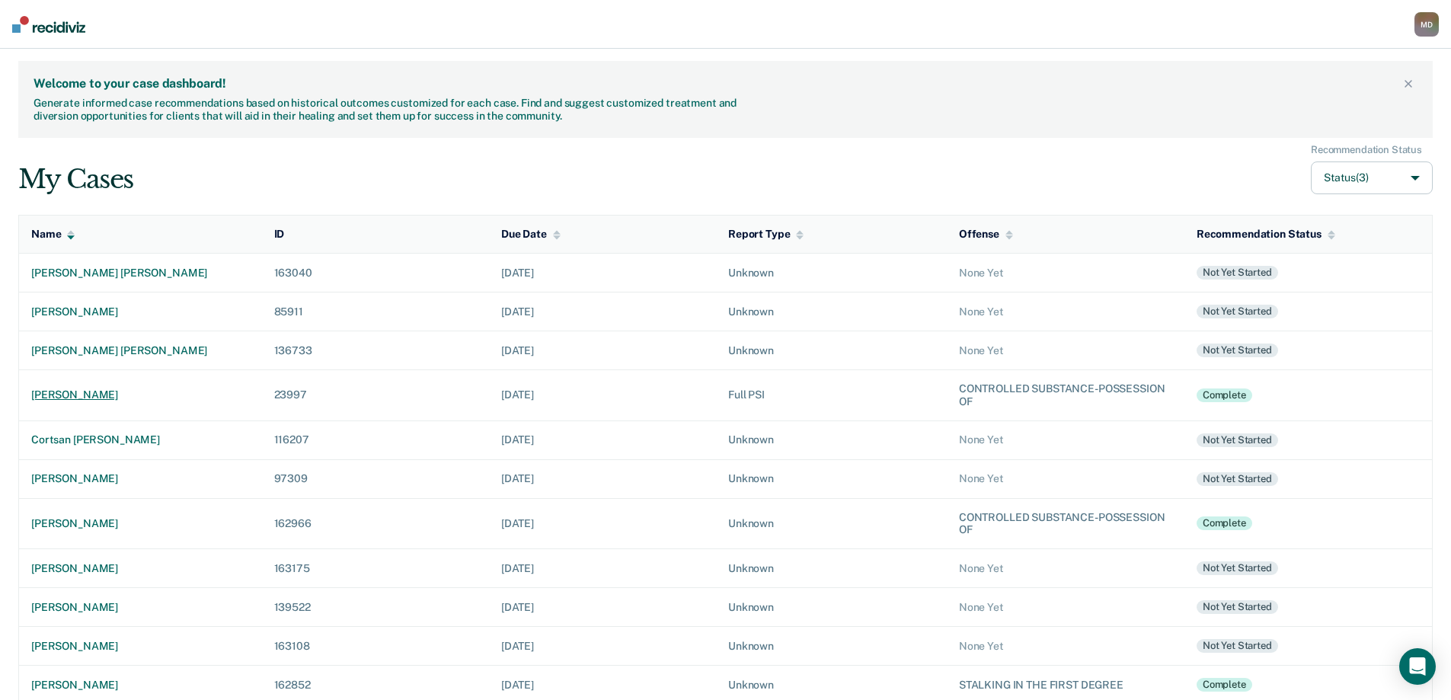
click at [113, 394] on div "[PERSON_NAME]" at bounding box center [140, 394] width 219 height 13
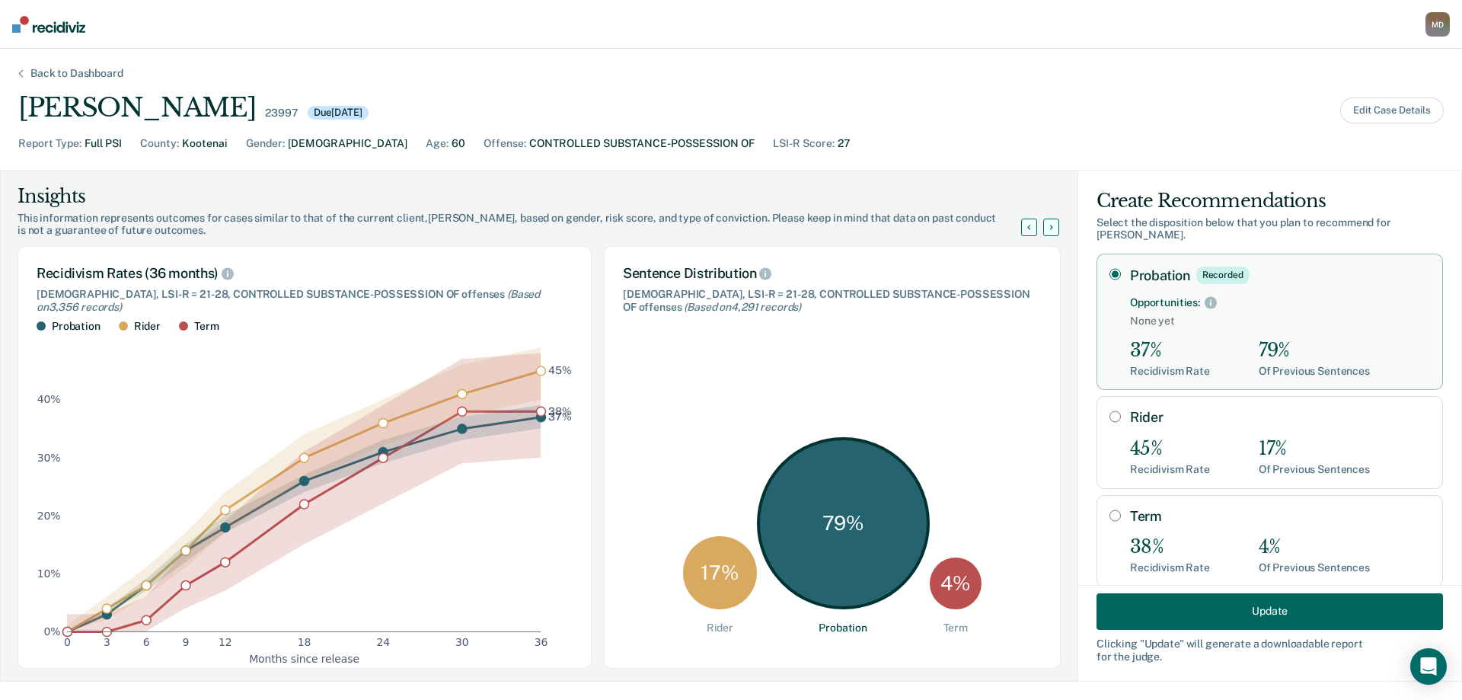
click at [1139, 609] on button "Update" at bounding box center [1269, 610] width 346 height 37
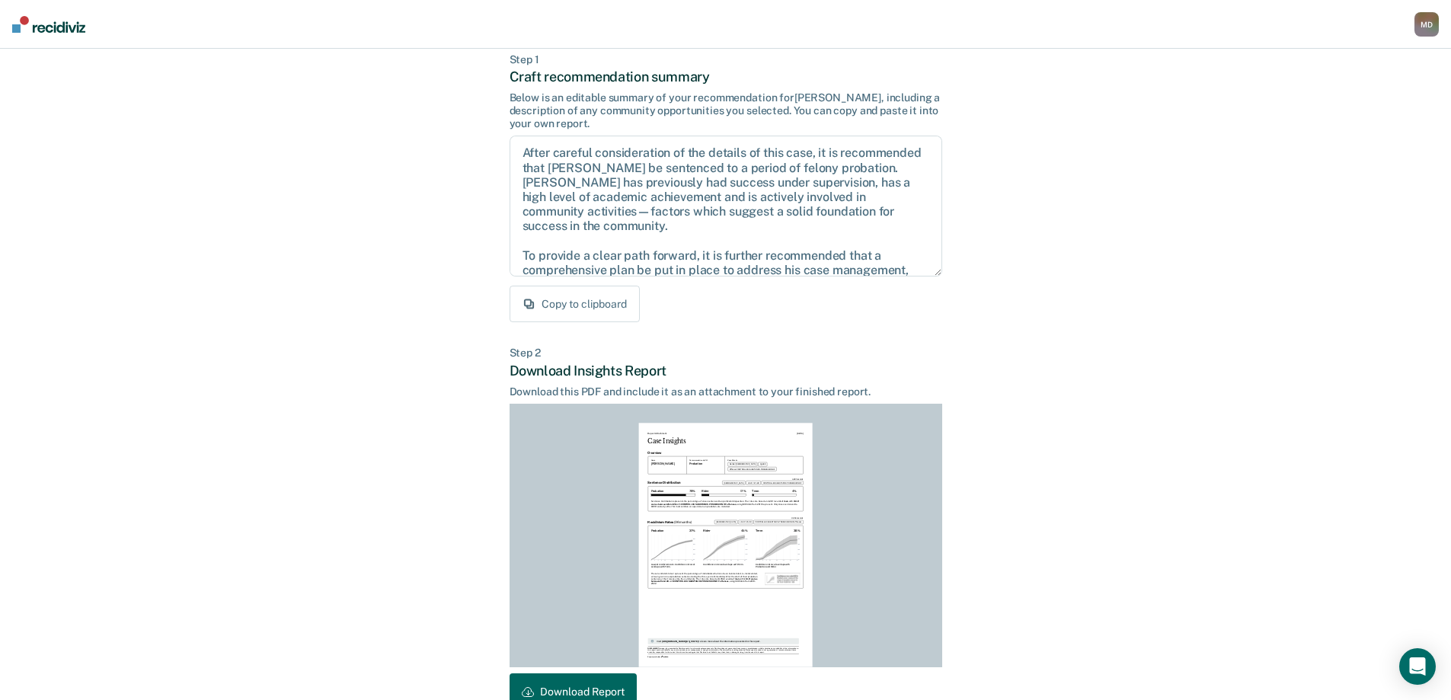
scroll to position [168, 0]
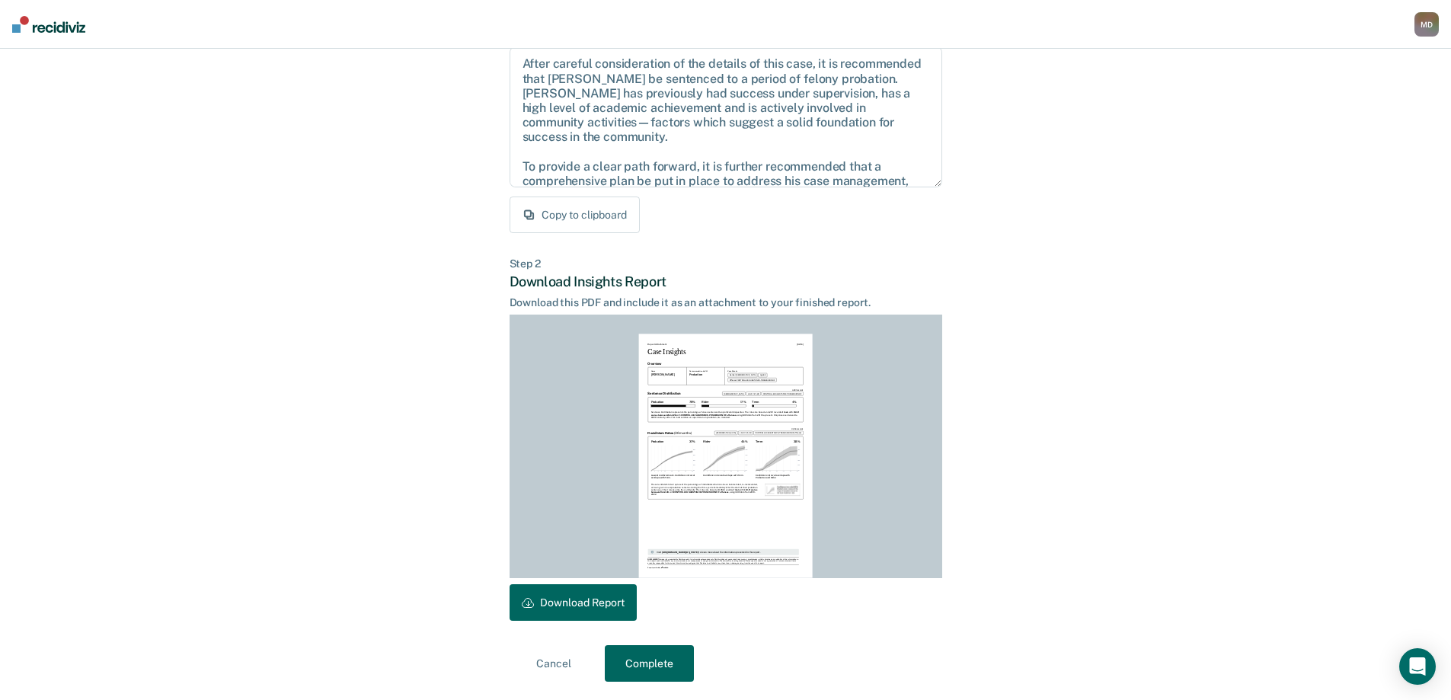
click at [559, 602] on button "Download Report" at bounding box center [572, 602] width 127 height 37
